Goal: Information Seeking & Learning: Check status

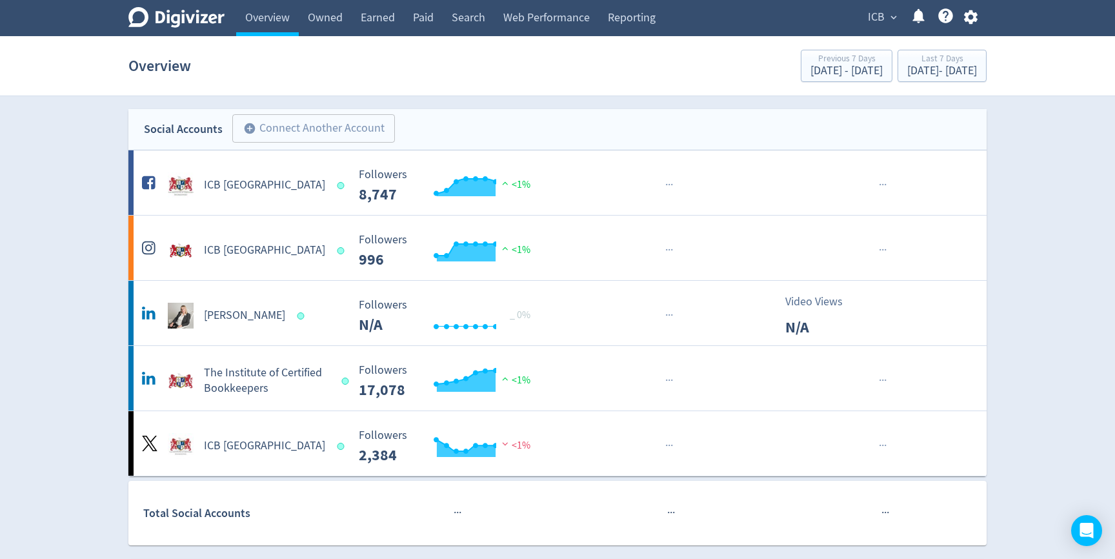
click at [886, 24] on button "ICB expand_more" at bounding box center [882, 17] width 37 height 21
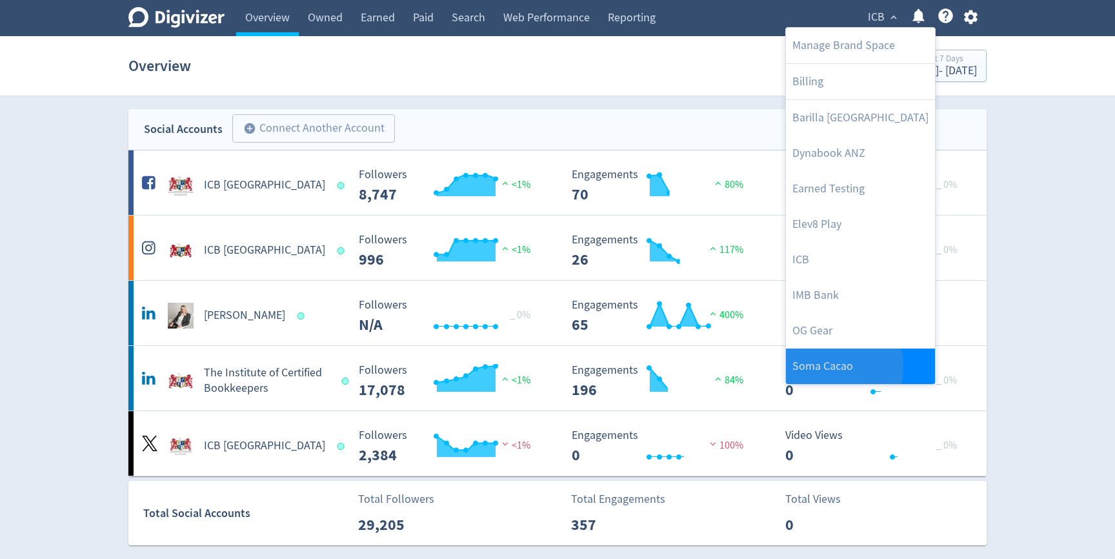
click at [840, 367] on link "Soma Cacao" at bounding box center [860, 366] width 149 height 35
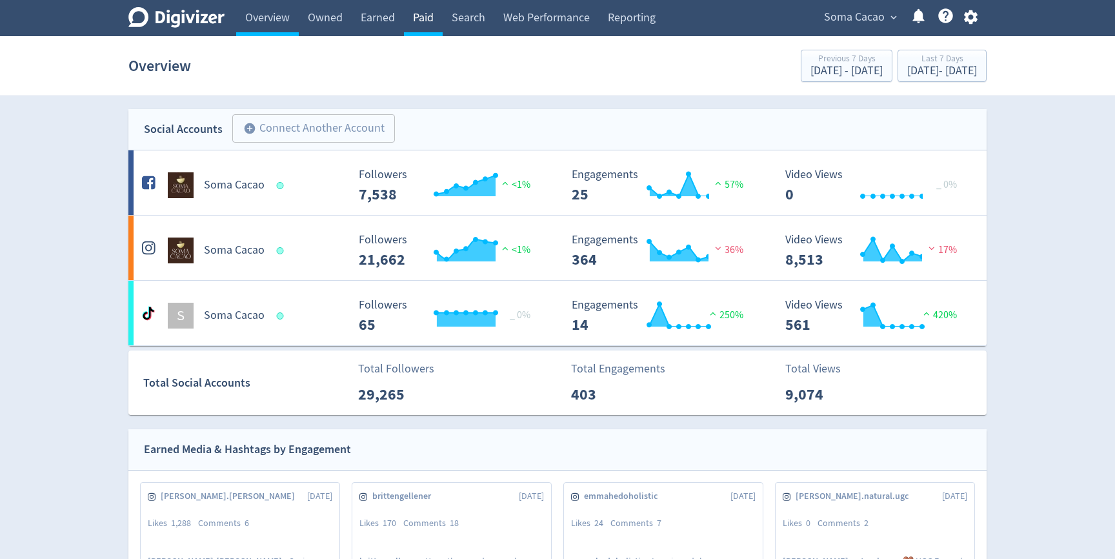
click at [416, 21] on link "Paid" at bounding box center [423, 18] width 39 height 36
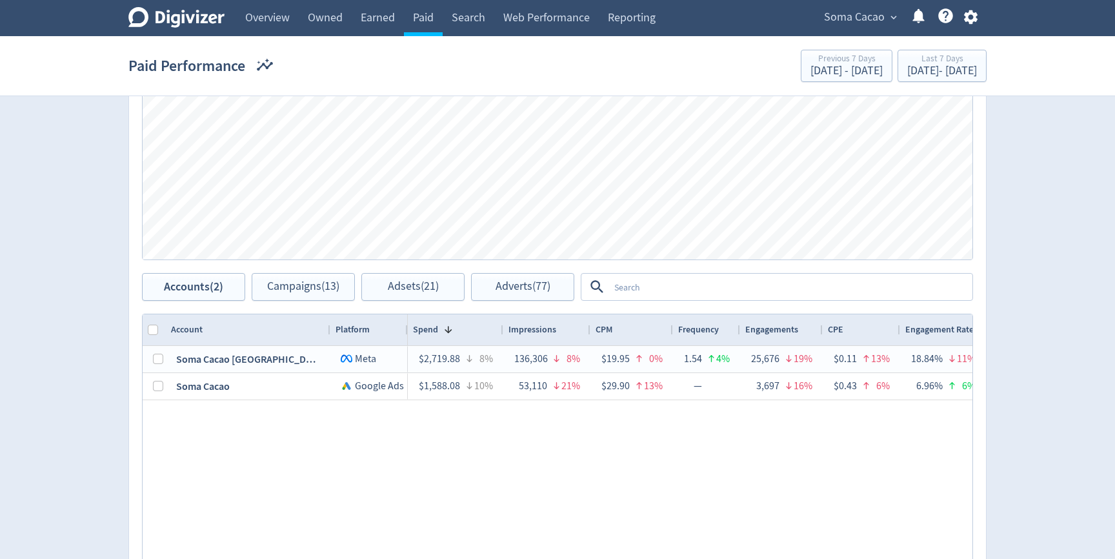
scroll to position [498, 0]
click at [664, 287] on textarea at bounding box center [790, 283] width 362 height 24
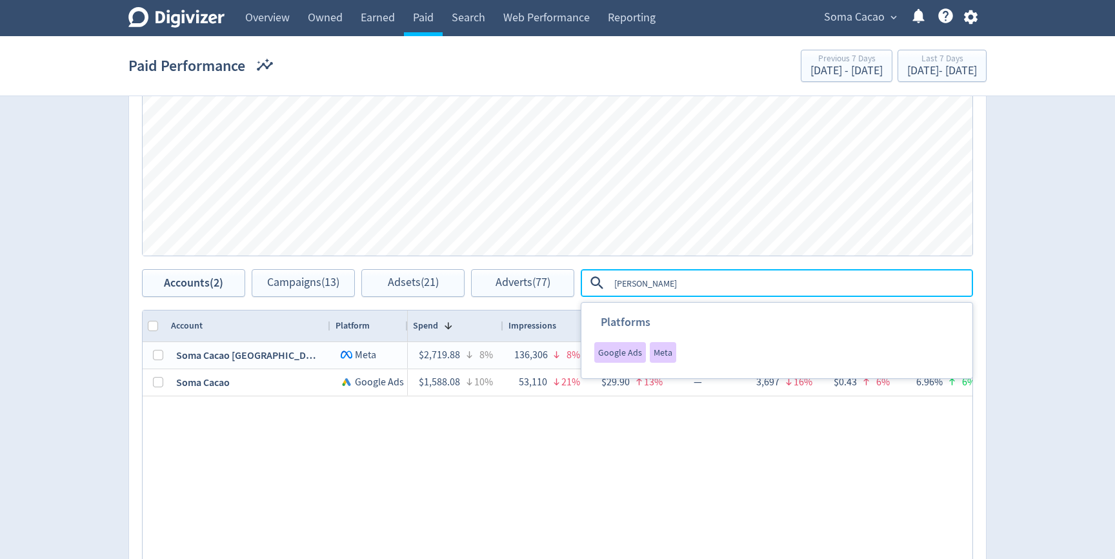
type textarea "boosed"
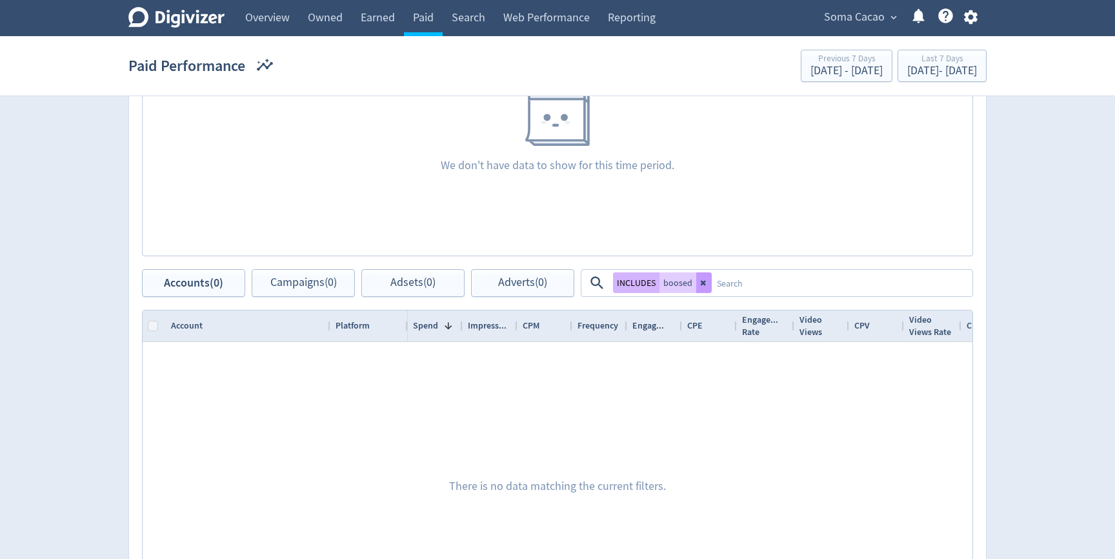
click at [704, 280] on icon at bounding box center [704, 283] width 8 height 8
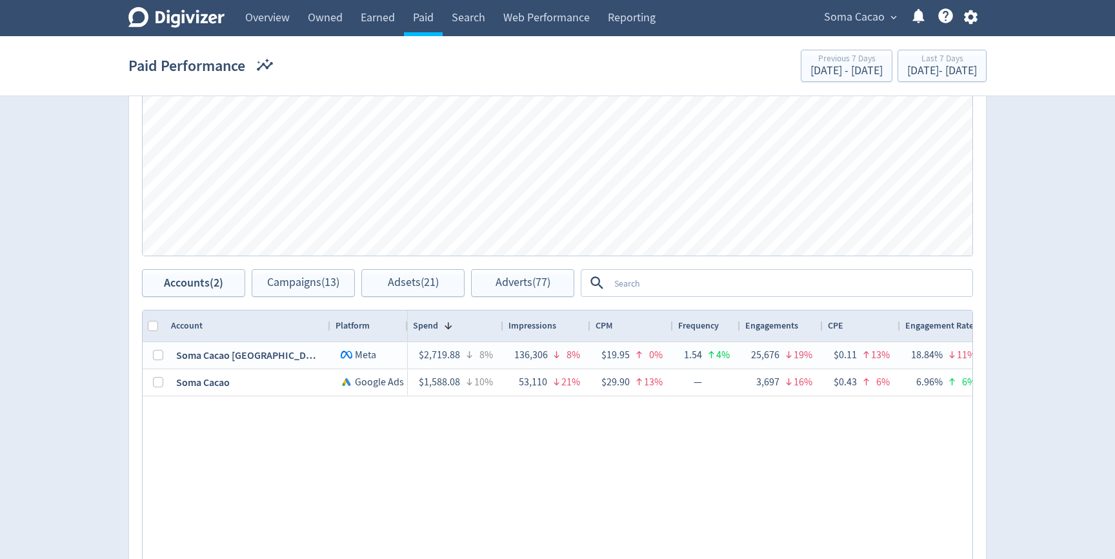
click at [705, 291] on textarea at bounding box center [790, 283] width 362 height 24
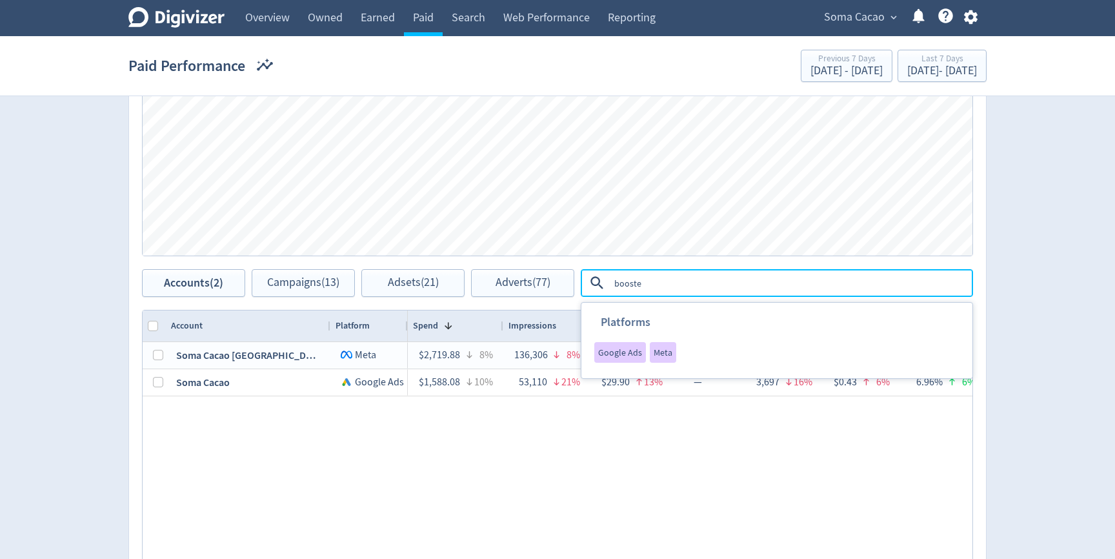
type textarea "boosted"
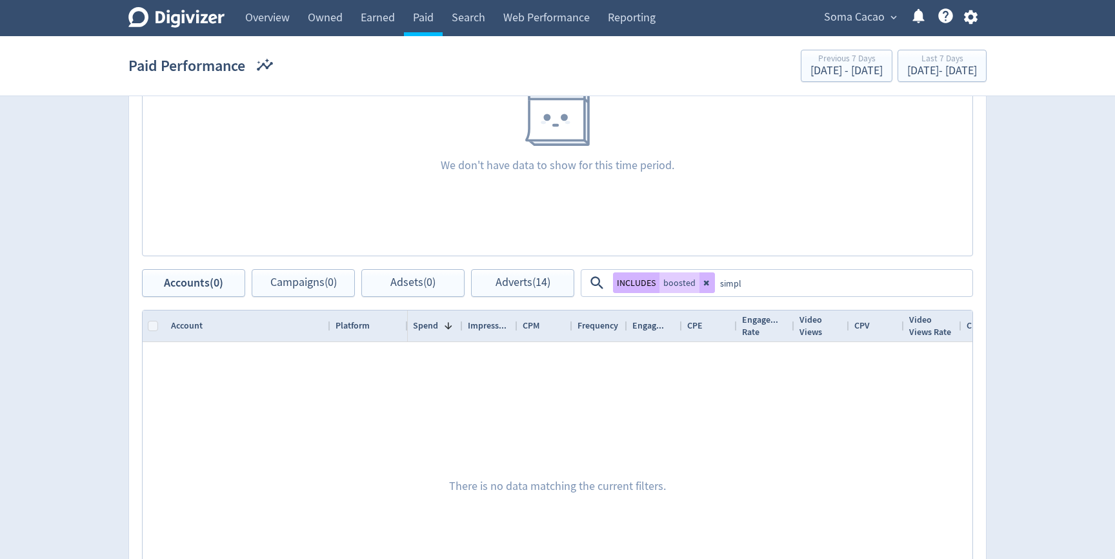
type textarea "simple"
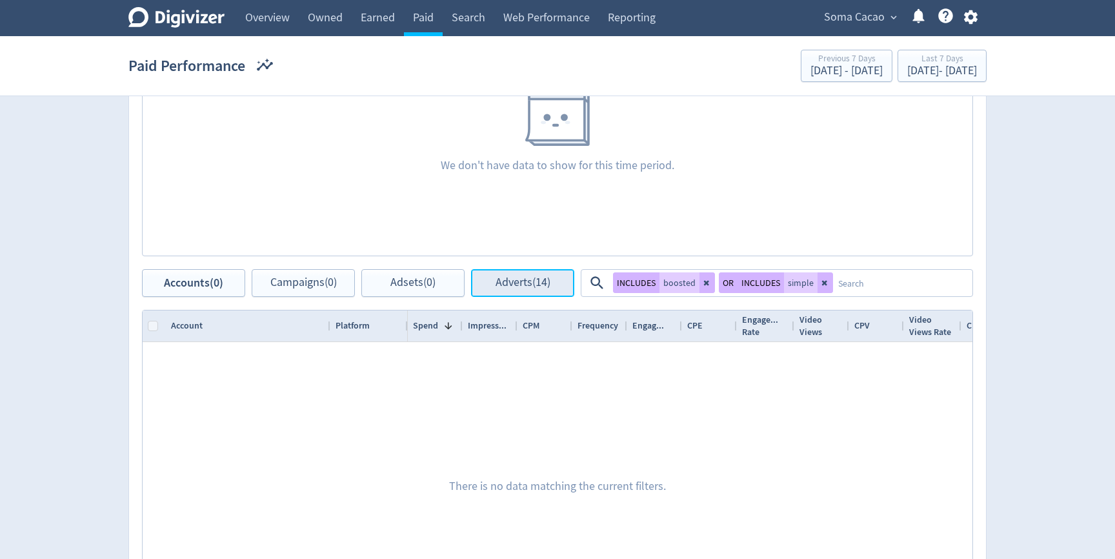
click at [515, 290] on button "Adverts (14)" at bounding box center [522, 283] width 103 height 28
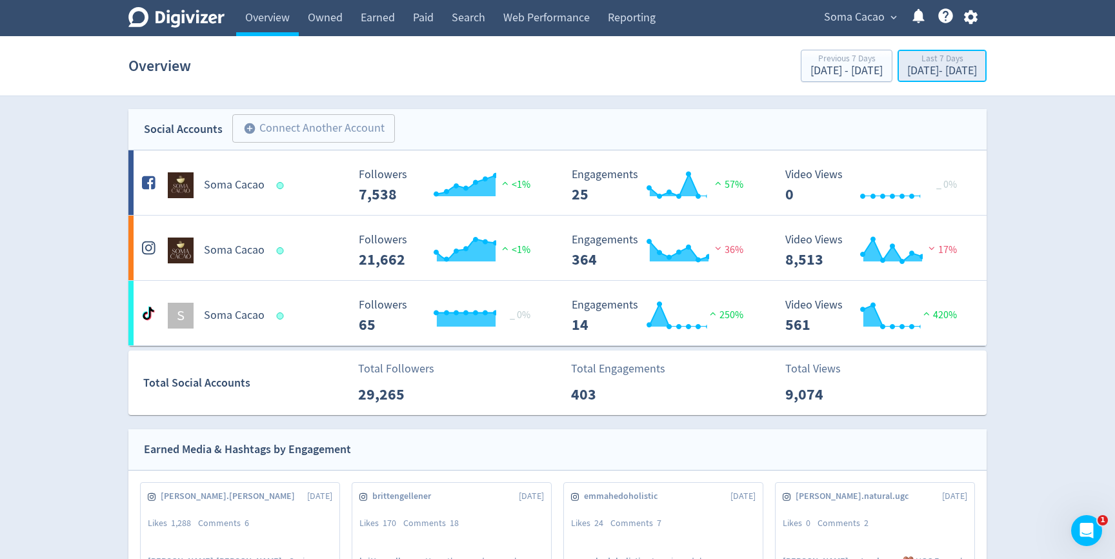
click at [907, 56] on div "Last 7 Days" at bounding box center [942, 59] width 70 height 11
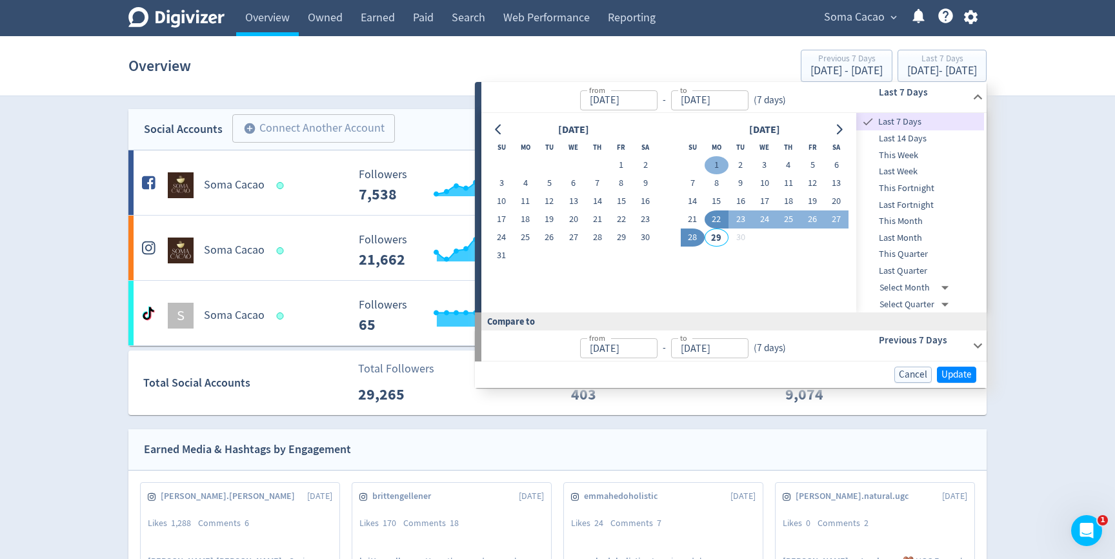
click at [714, 163] on button "1" at bounding box center [717, 165] width 24 height 18
type input "Sep 01, 2025"
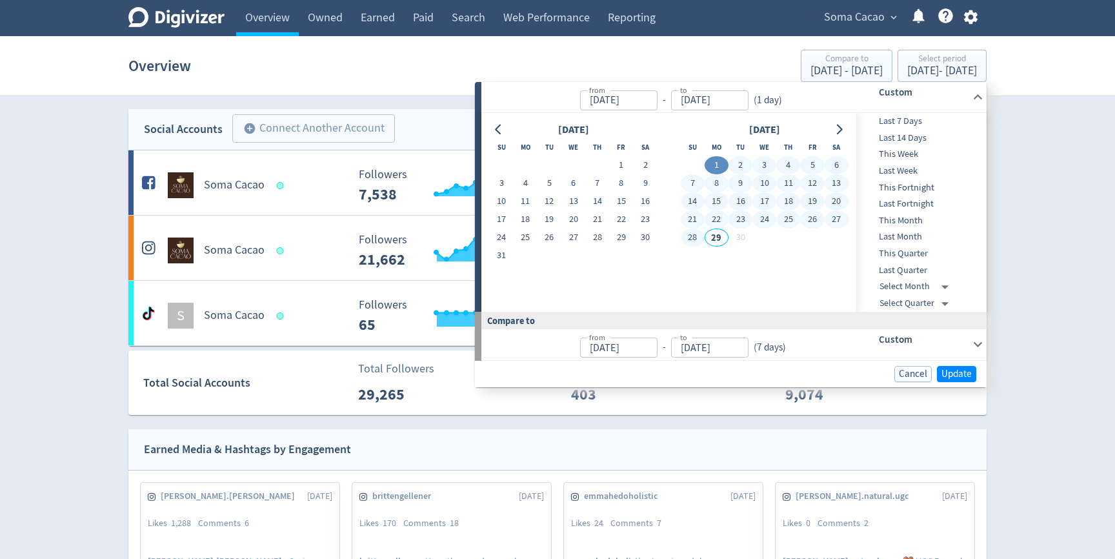
click at [695, 242] on button "28" at bounding box center [693, 237] width 24 height 18
type input "[DATE]"
type input "Aug 04, 2025"
type input "Aug 31, 2025"
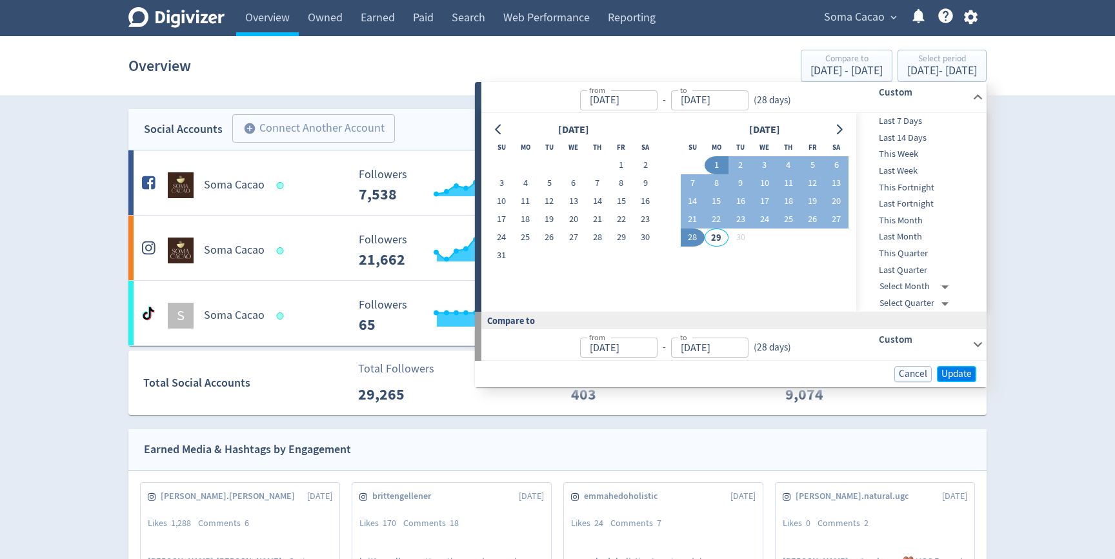
click at [960, 369] on span "Update" at bounding box center [957, 374] width 30 height 10
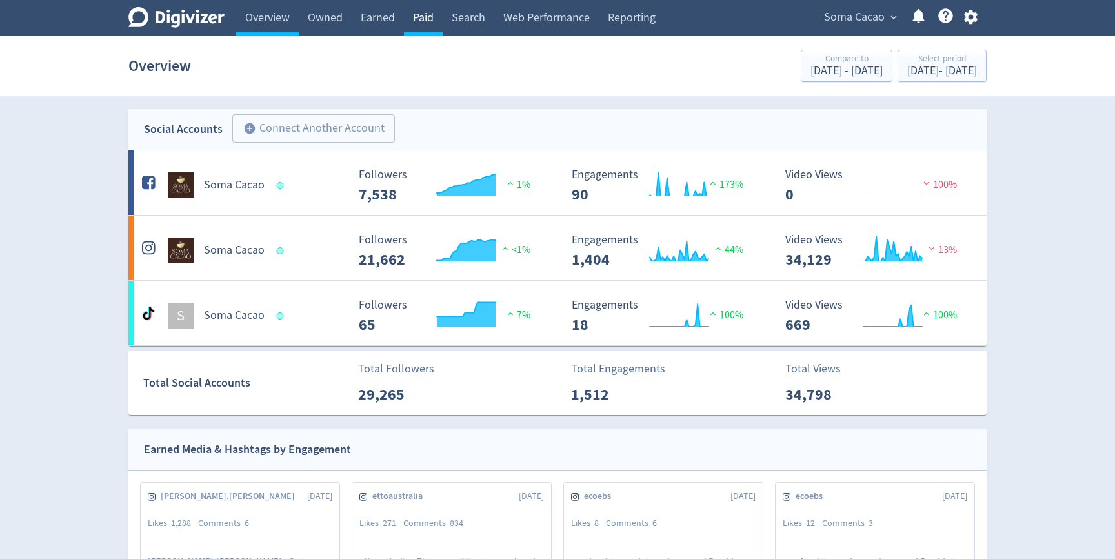
click at [427, 18] on link "Paid" at bounding box center [423, 18] width 39 height 36
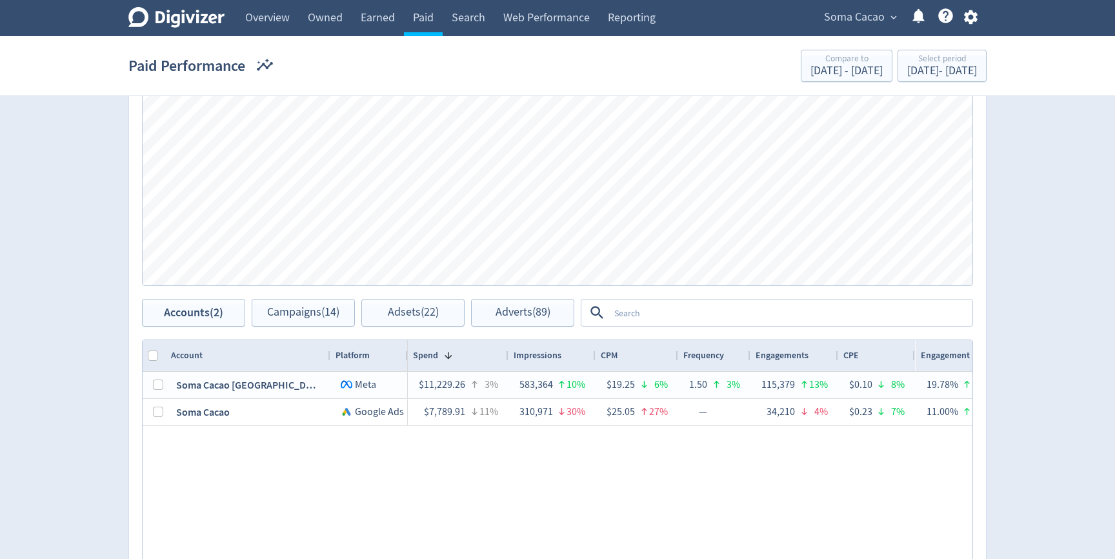
scroll to position [487, 0]
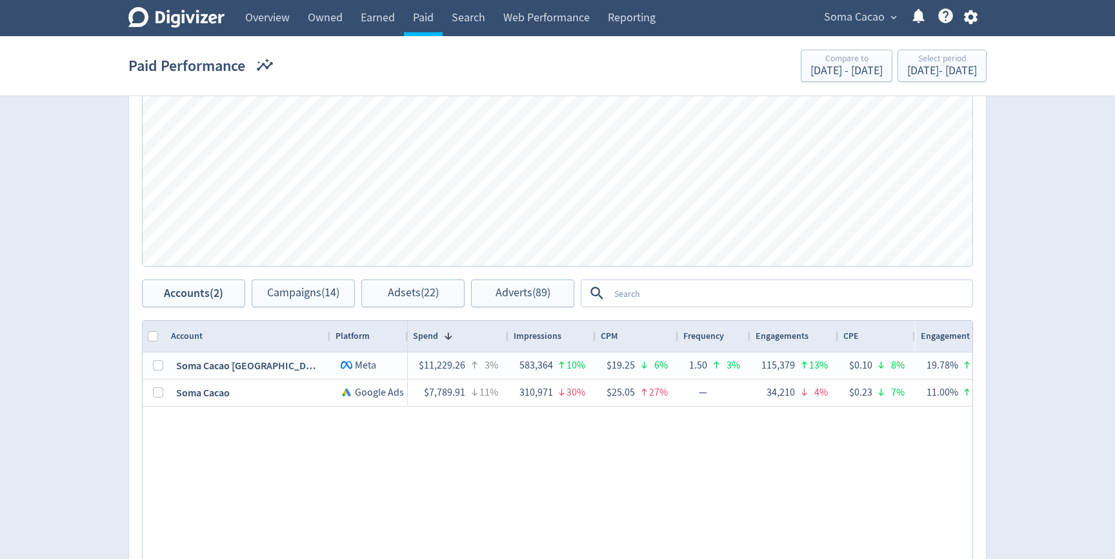
click at [627, 296] on textarea at bounding box center [790, 293] width 362 height 24
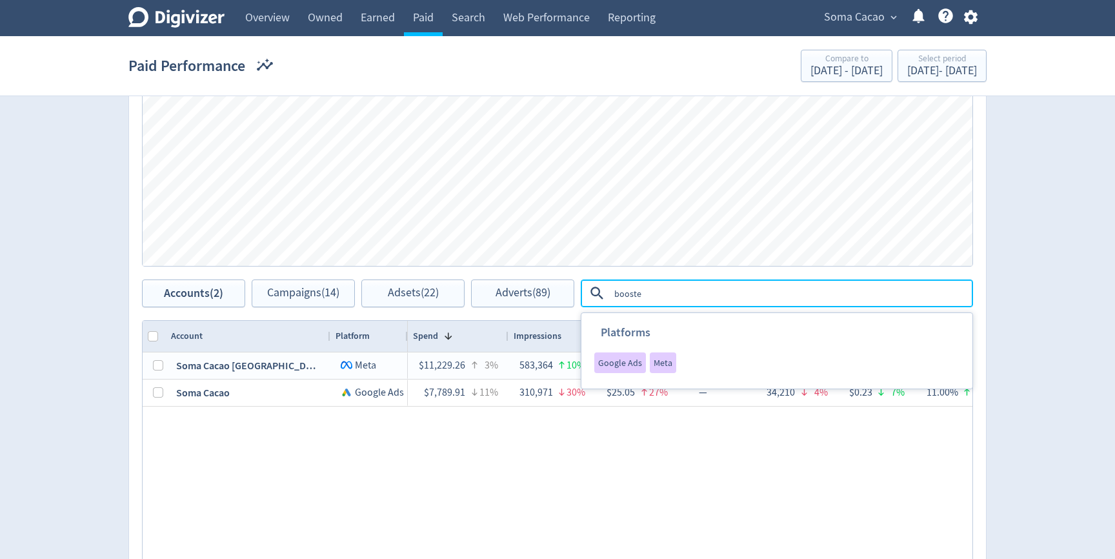
type textarea "boosted"
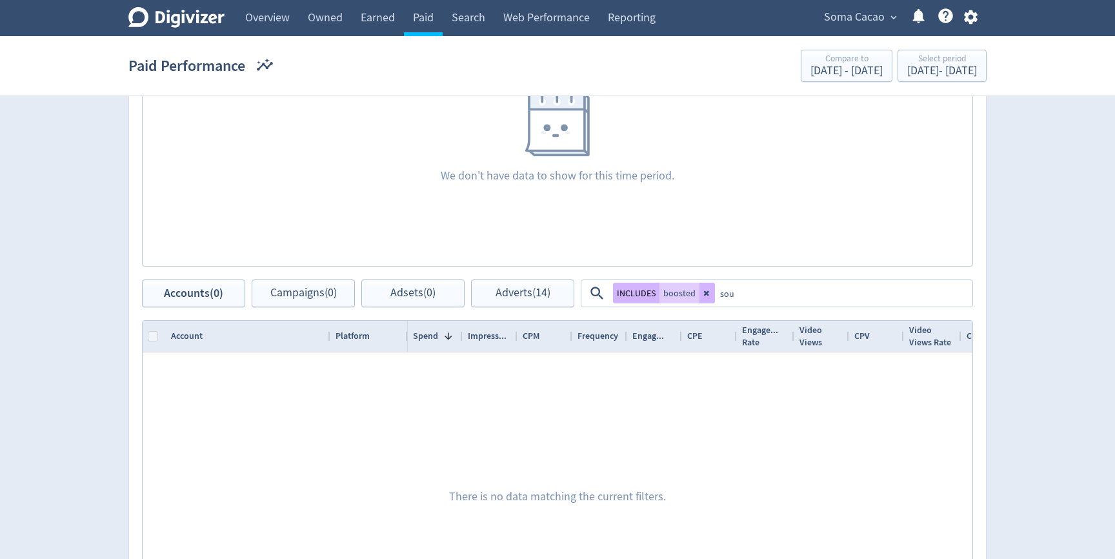
type textarea "soul"
click at [722, 294] on button "OR" at bounding box center [728, 293] width 19 height 21
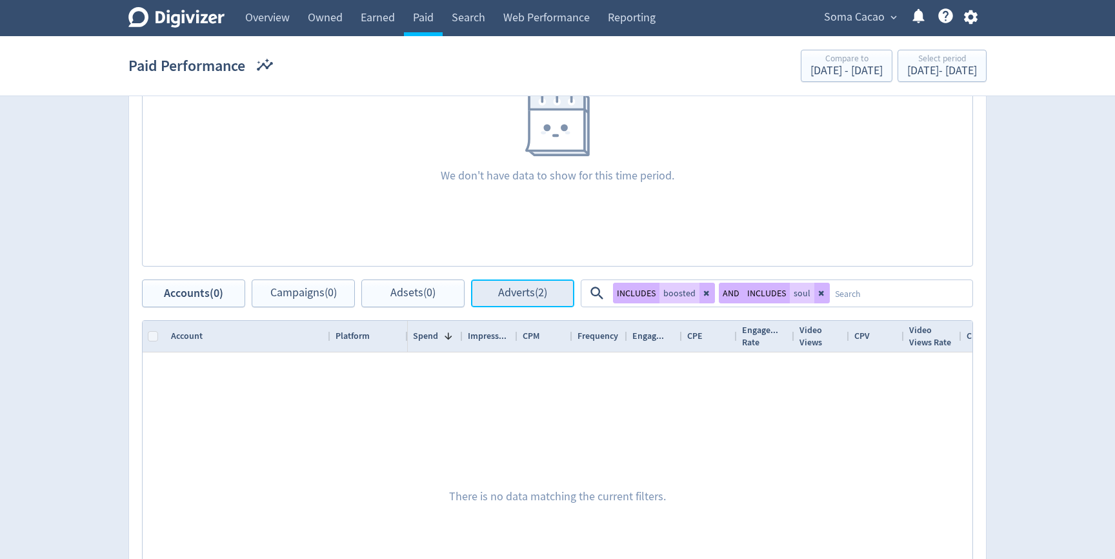
click at [518, 301] on button "Adverts (2)" at bounding box center [522, 293] width 103 height 28
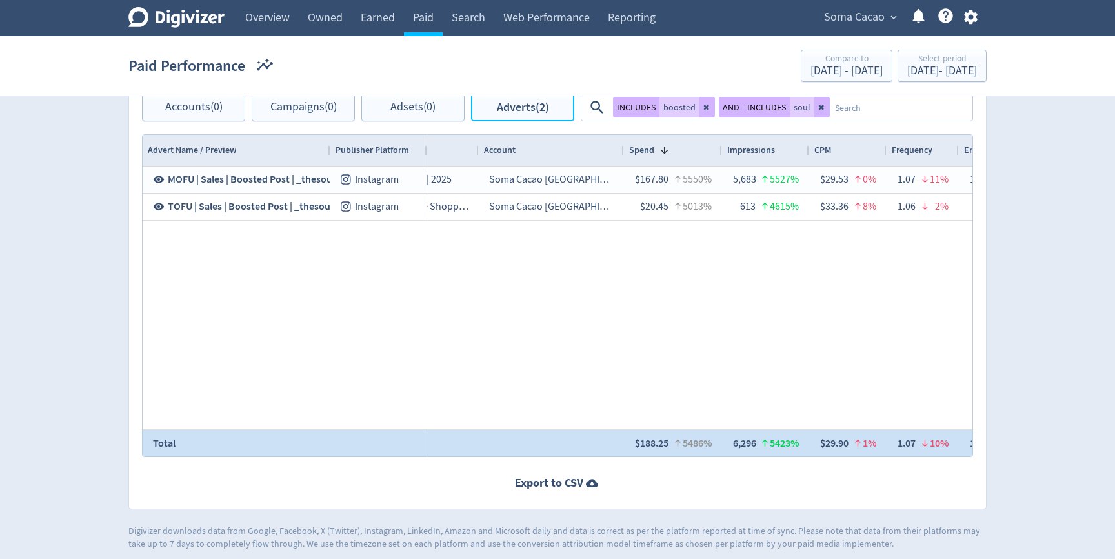
scroll to position [674, 0]
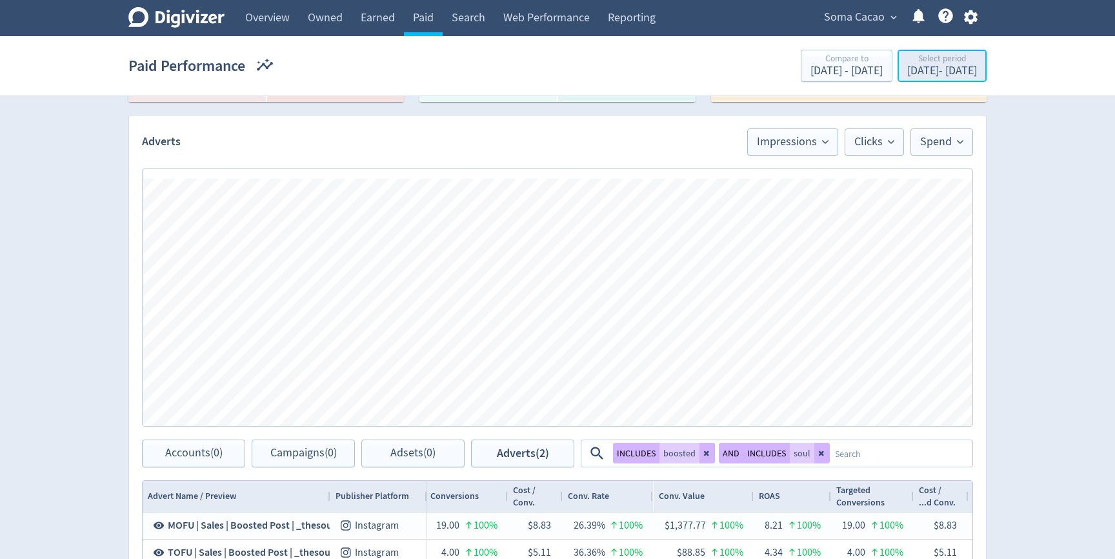
click at [958, 61] on div "Select period" at bounding box center [942, 59] width 70 height 11
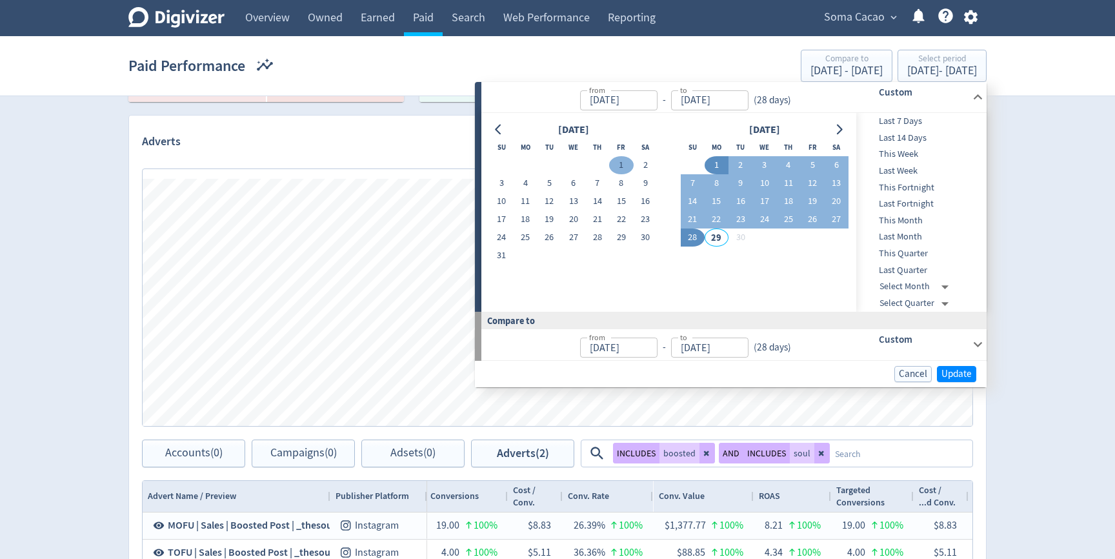
click at [617, 161] on button "1" at bounding box center [621, 165] width 24 height 18
type input "Aug 01, 2025"
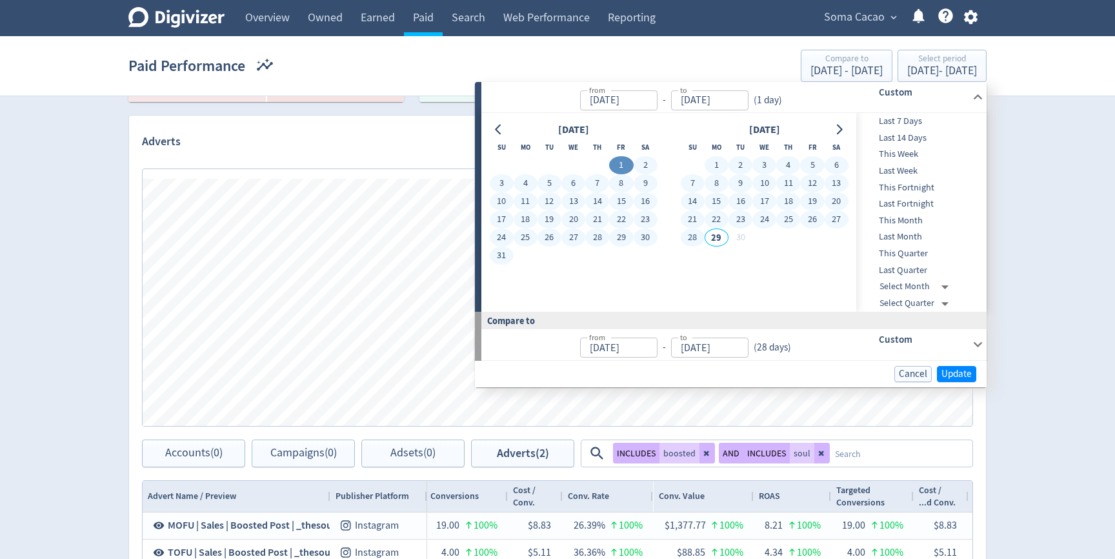
click at [694, 235] on button "28" at bounding box center [693, 237] width 24 height 18
type input "[DATE]"
type input "Jun 03, 2025"
type input "Jul 31, 2025"
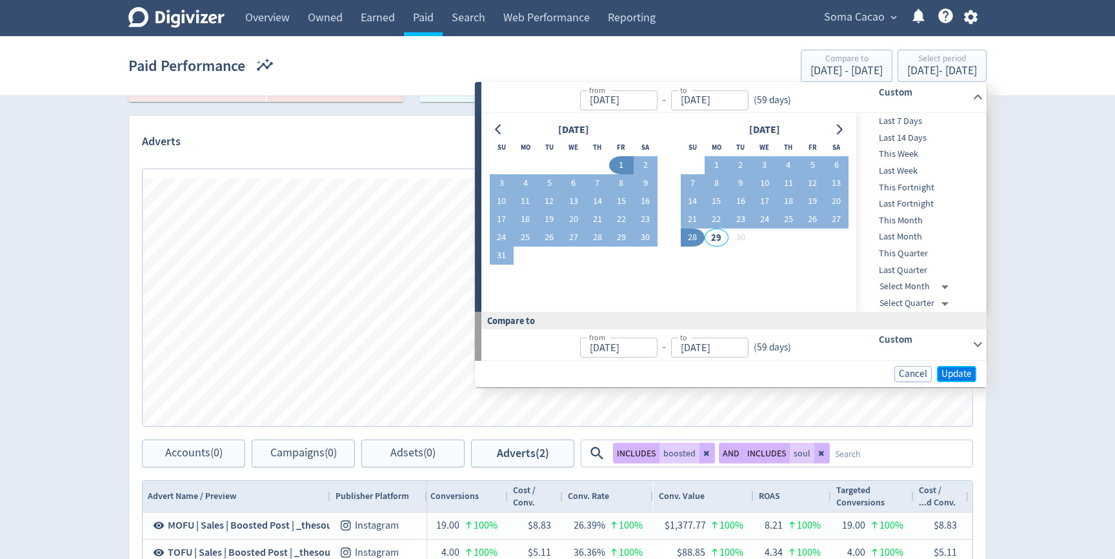
click at [957, 369] on span "Update" at bounding box center [957, 374] width 30 height 10
